Goal: Transaction & Acquisition: Subscribe to service/newsletter

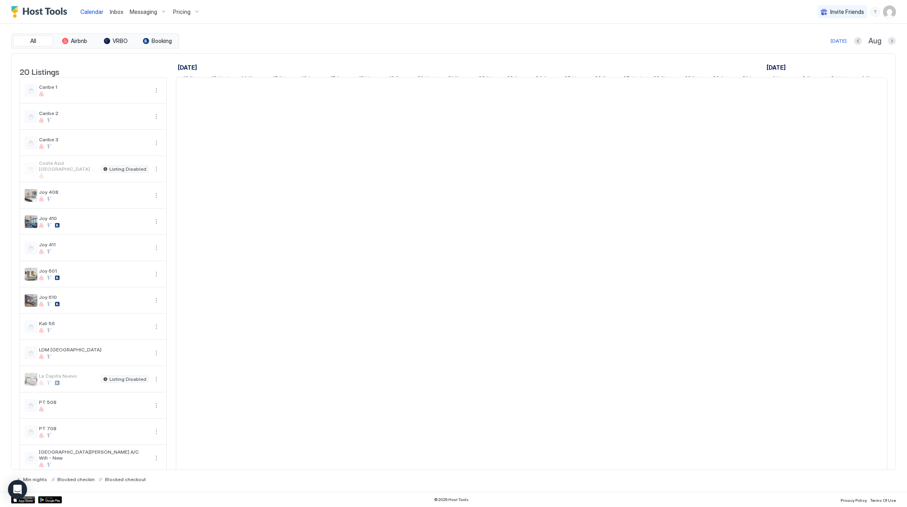
scroll to position [0, 442]
click at [174, 11] on span "Pricing" at bounding box center [182, 11] width 18 height 7
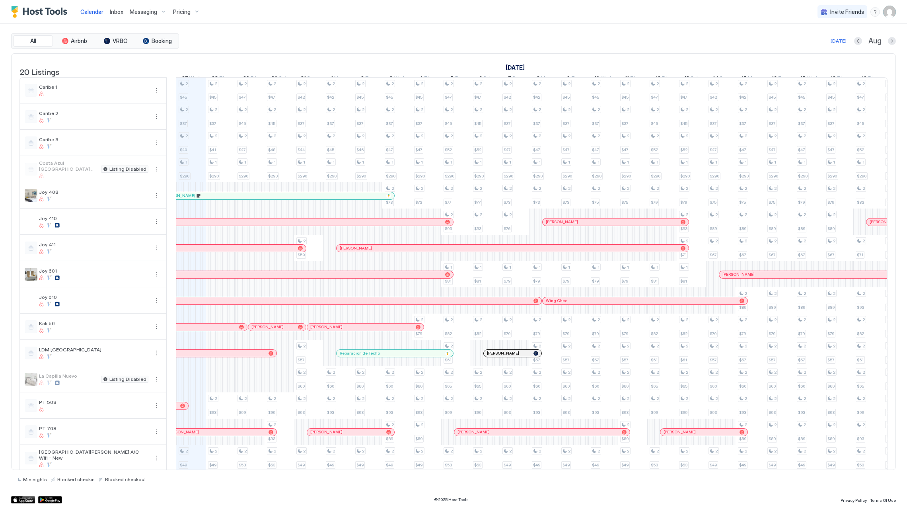
click at [186, 10] on div at bounding box center [453, 253] width 907 height 507
click at [180, 12] on span "Pricing" at bounding box center [182, 11] width 18 height 7
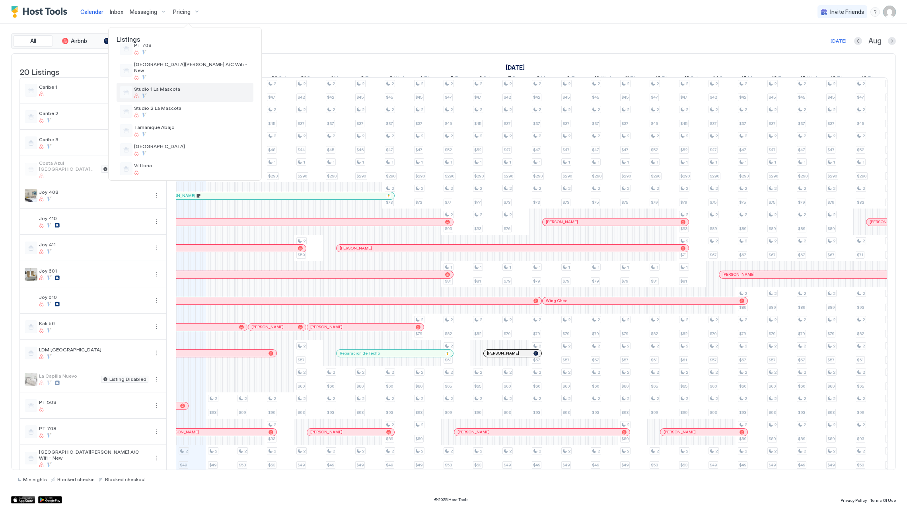
click at [175, 93] on div "Studio 1 La Mascota" at bounding box center [185, 92] width 137 height 19
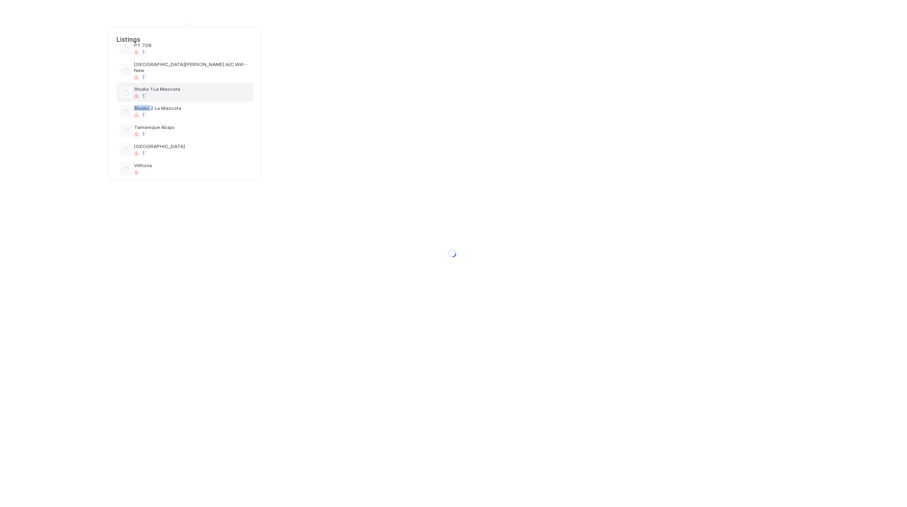
click at [175, 93] on div "Studio 1 La Mascota" at bounding box center [185, 92] width 137 height 19
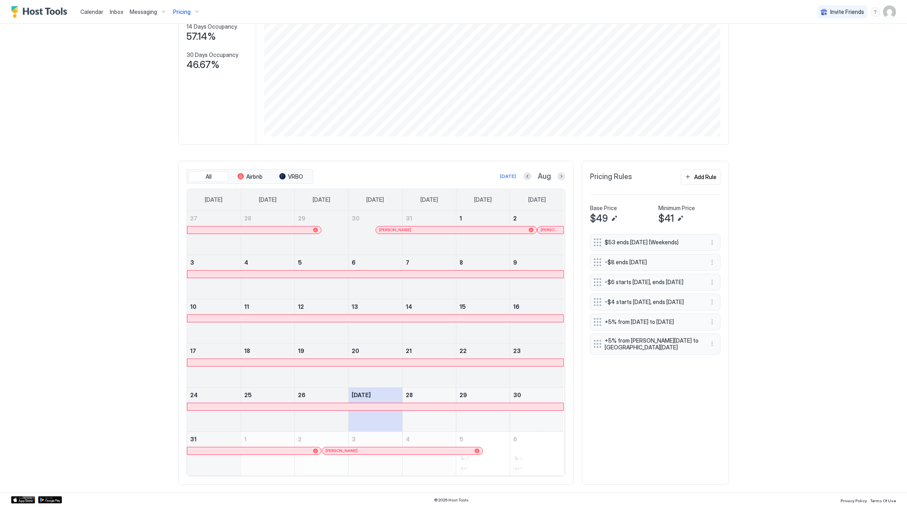
scroll to position [108, 0]
click at [178, 13] on span "Pricing" at bounding box center [182, 11] width 18 height 7
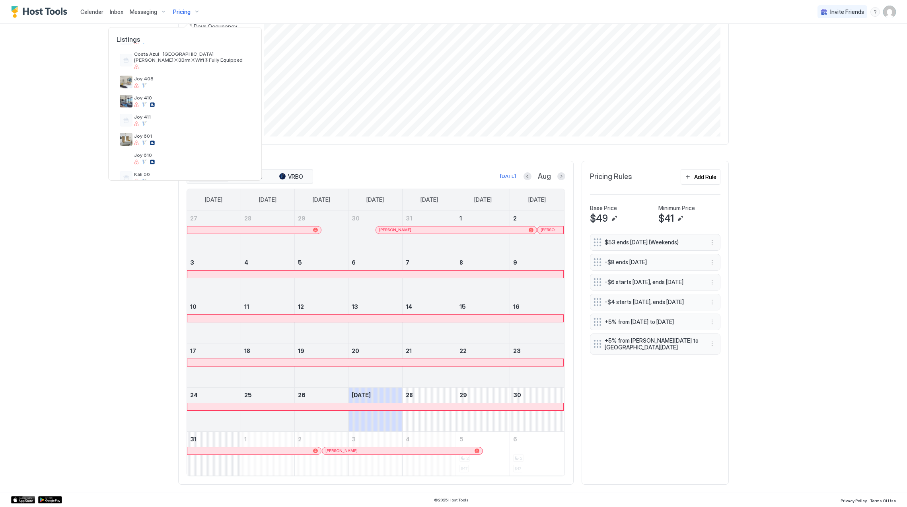
scroll to position [285, 0]
click at [187, 113] on div at bounding box center [192, 115] width 116 height 5
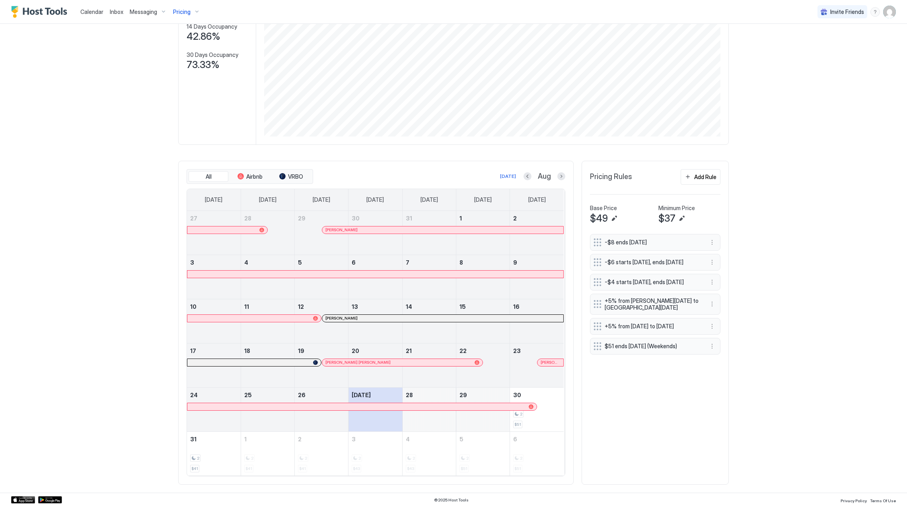
click at [297, 360] on div at bounding box center [300, 362] width 6 height 6
